Goal: Transaction & Acquisition: Purchase product/service

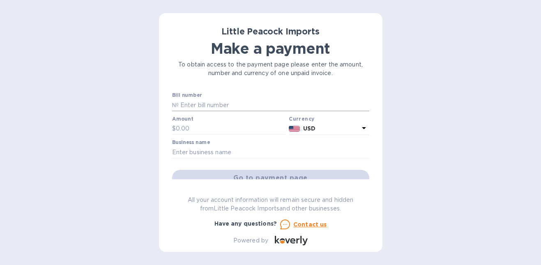
click at [222, 109] on input "text" at bounding box center [274, 105] width 191 height 12
paste input "LP2503046"
type input "LP2503046"
click at [213, 131] on input "text" at bounding box center [231, 129] width 110 height 12
type input "560"
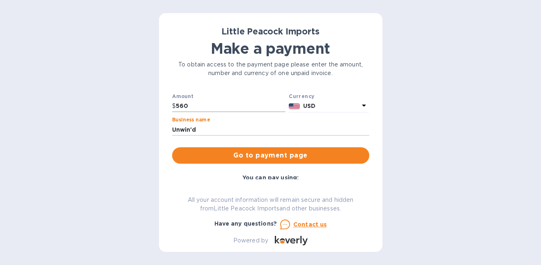
scroll to position [32, 0]
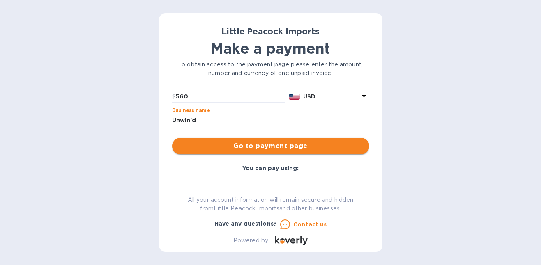
type input "Unwin'd"
click at [267, 150] on span "Go to payment page" at bounding box center [271, 146] width 184 height 10
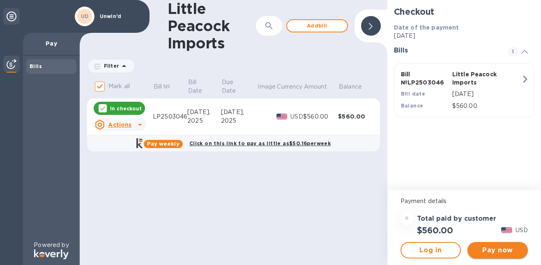
click at [496, 251] on span "Pay now" at bounding box center [497, 251] width 47 height 10
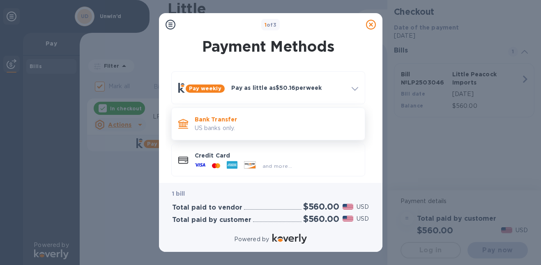
scroll to position [2, 0]
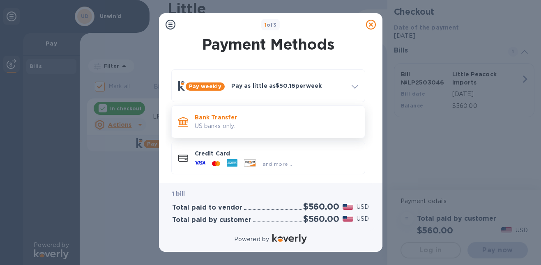
click at [258, 126] on p "US banks only." at bounding box center [276, 126] width 163 height 9
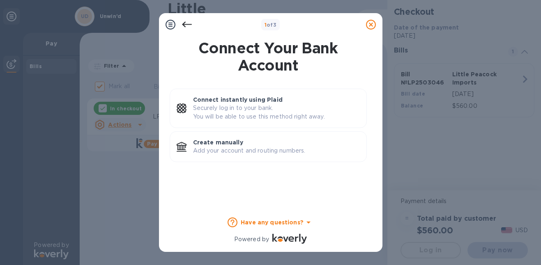
scroll to position [0, 0]
click at [271, 142] on p "Create manually" at bounding box center [276, 142] width 167 height 8
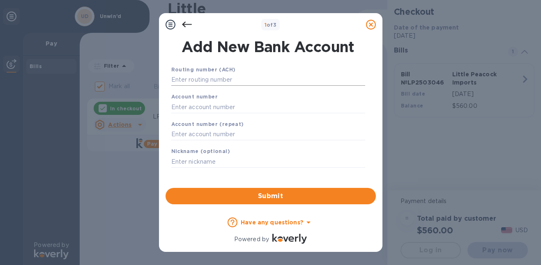
click at [252, 79] on input "text" at bounding box center [268, 80] width 194 height 12
paste input "022304616"
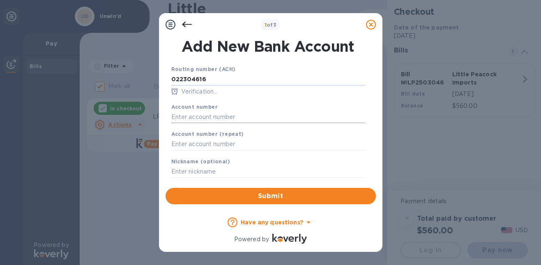
type input "022304616"
paste input "217219105"
type input "217219105"
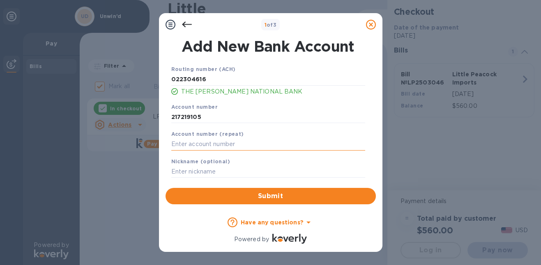
click at [241, 148] on input "text" at bounding box center [268, 144] width 194 height 12
paste input "217219105"
type input "217219105"
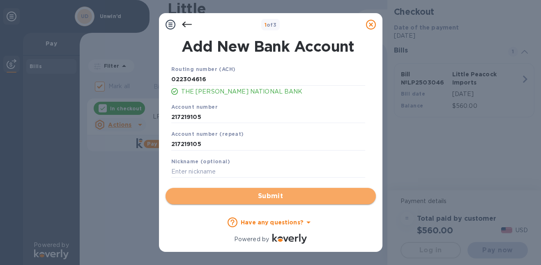
click at [292, 197] on span "Submit" at bounding box center [270, 196] width 197 height 10
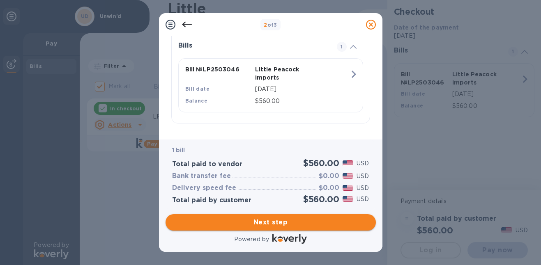
click at [291, 220] on span "Next step" at bounding box center [270, 223] width 197 height 10
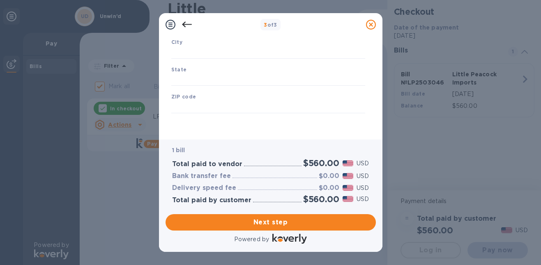
type input "[GEOGRAPHIC_DATA]"
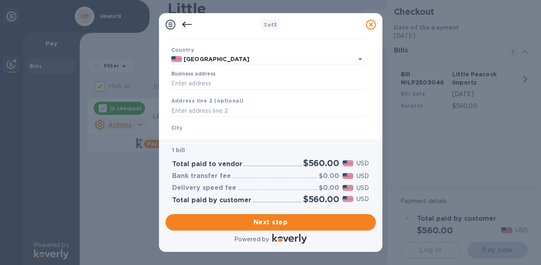
scroll to position [55, 0]
click at [236, 81] on input "Business address" at bounding box center [268, 80] width 194 height 12
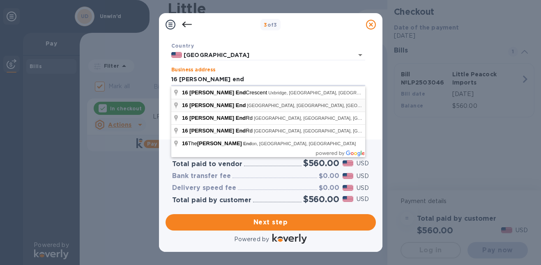
type input "16 [PERSON_NAME] End"
type input "[PERSON_NAME]"
type input "NY"
type input "14580"
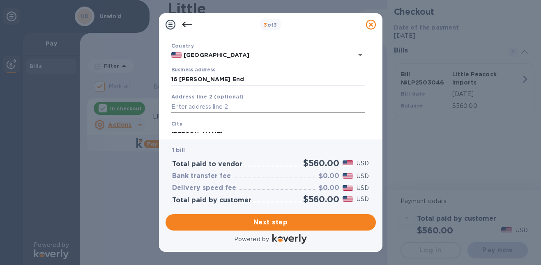
scroll to position [137, 0]
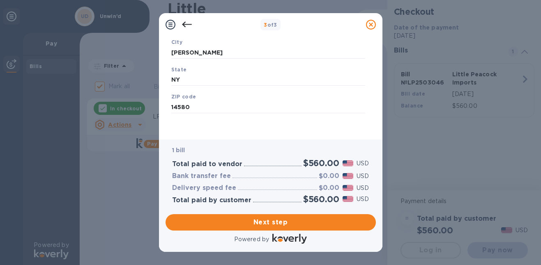
click at [285, 212] on div "Next step" at bounding box center [270, 222] width 217 height 23
click at [285, 218] on span "Next step" at bounding box center [270, 223] width 197 height 10
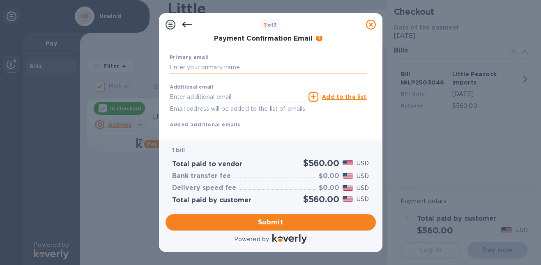
click at [223, 69] on input "text" at bounding box center [268, 68] width 197 height 12
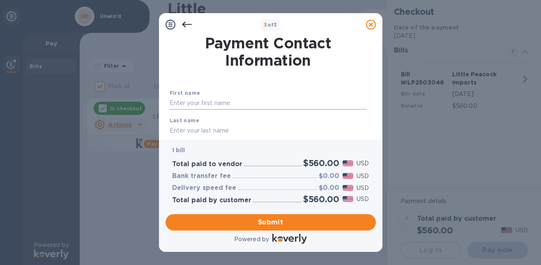
click at [216, 98] on input "text" at bounding box center [268, 103] width 197 height 12
type input "[PERSON_NAME]"
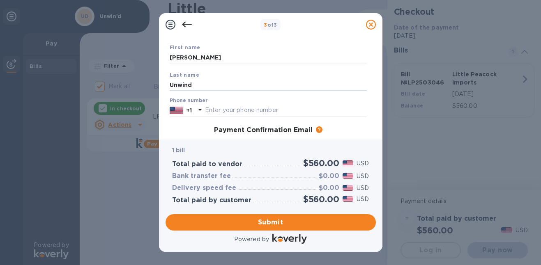
scroll to position [54, 0]
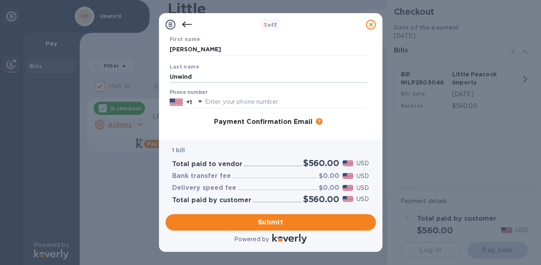
type input "Unwind"
type input "6465435680"
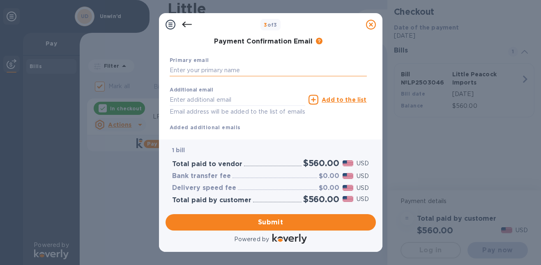
scroll to position [136, 0]
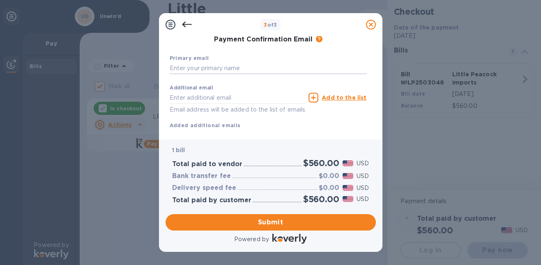
paste input "[EMAIL_ADDRESS][DOMAIN_NAME]"
type input "[EMAIL_ADDRESS][DOMAIN_NAME]"
click at [274, 225] on span "Submit" at bounding box center [270, 223] width 197 height 10
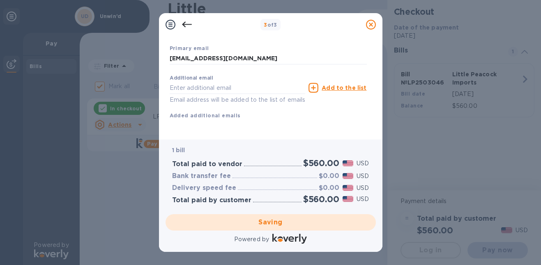
scroll to position [156, 0]
checkbox input "false"
